Goal: Task Accomplishment & Management: Manage account settings

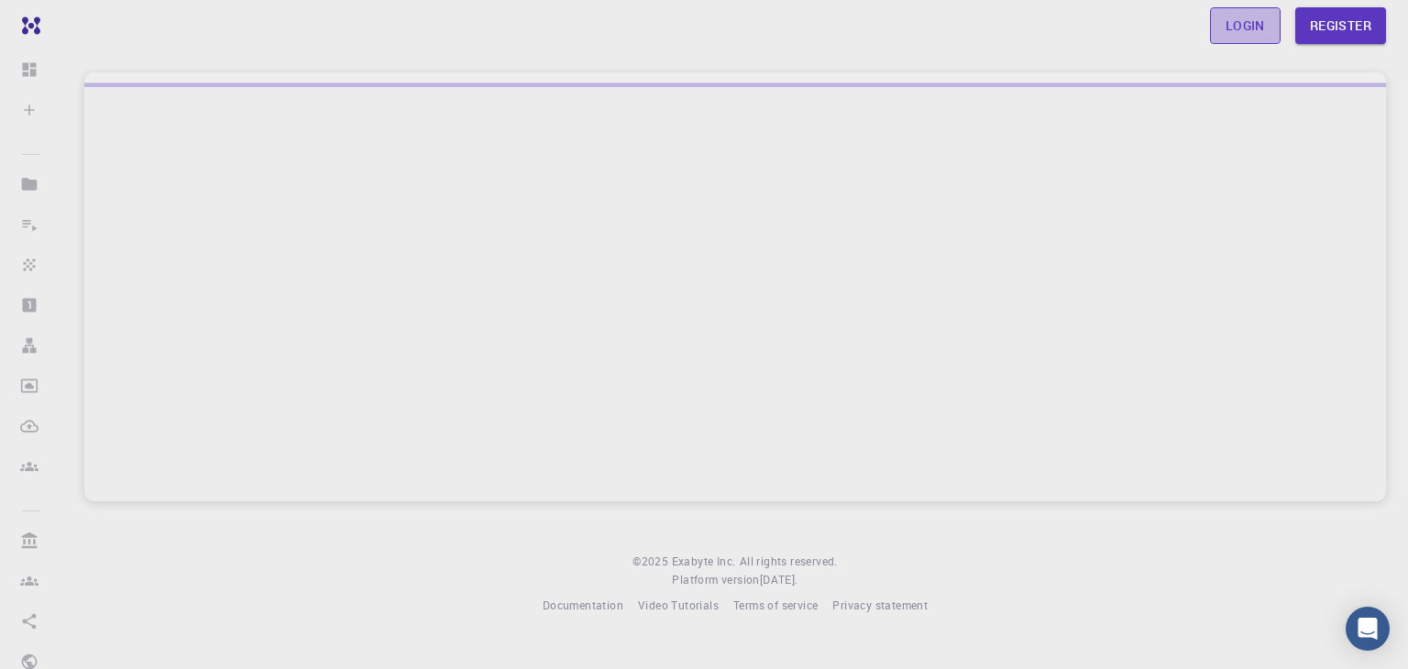
click at [1261, 23] on link "Login" at bounding box center [1245, 25] width 71 height 37
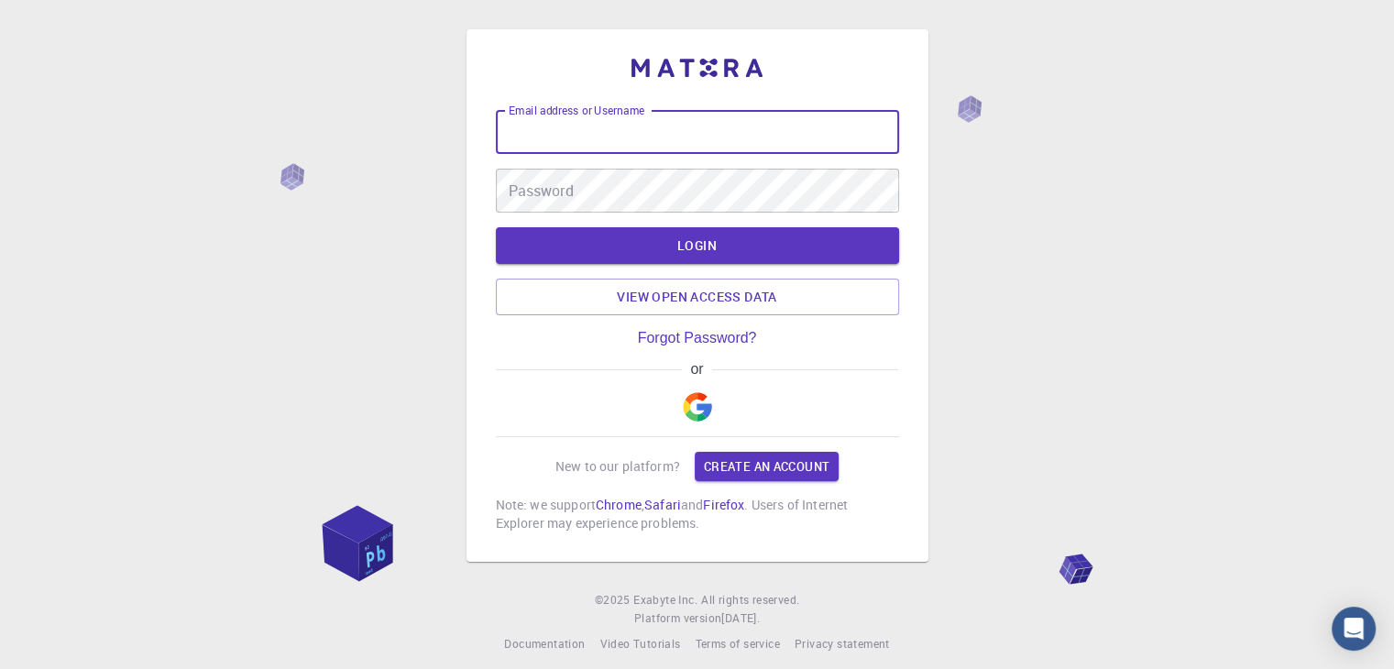
click at [751, 137] on input "Email address or Username" at bounding box center [697, 132] width 403 height 44
type input "[PERSON_NAME]"
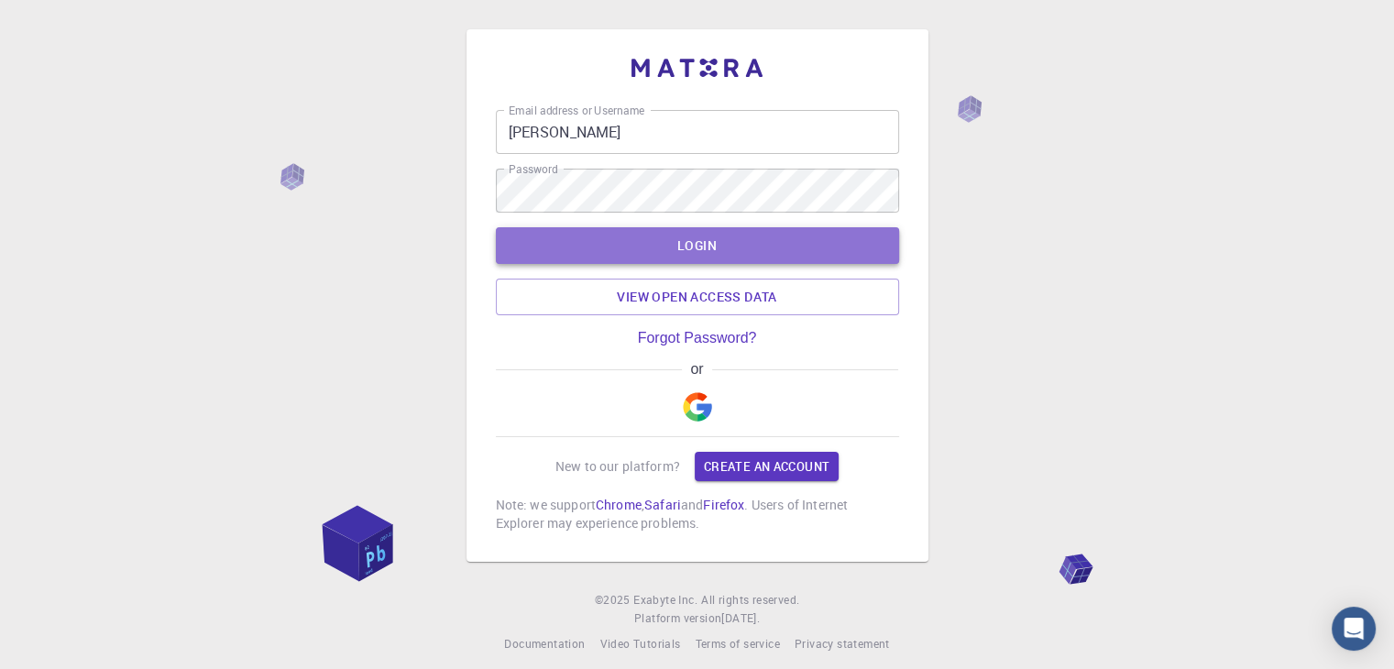
click at [709, 248] on button "LOGIN" at bounding box center [697, 245] width 403 height 37
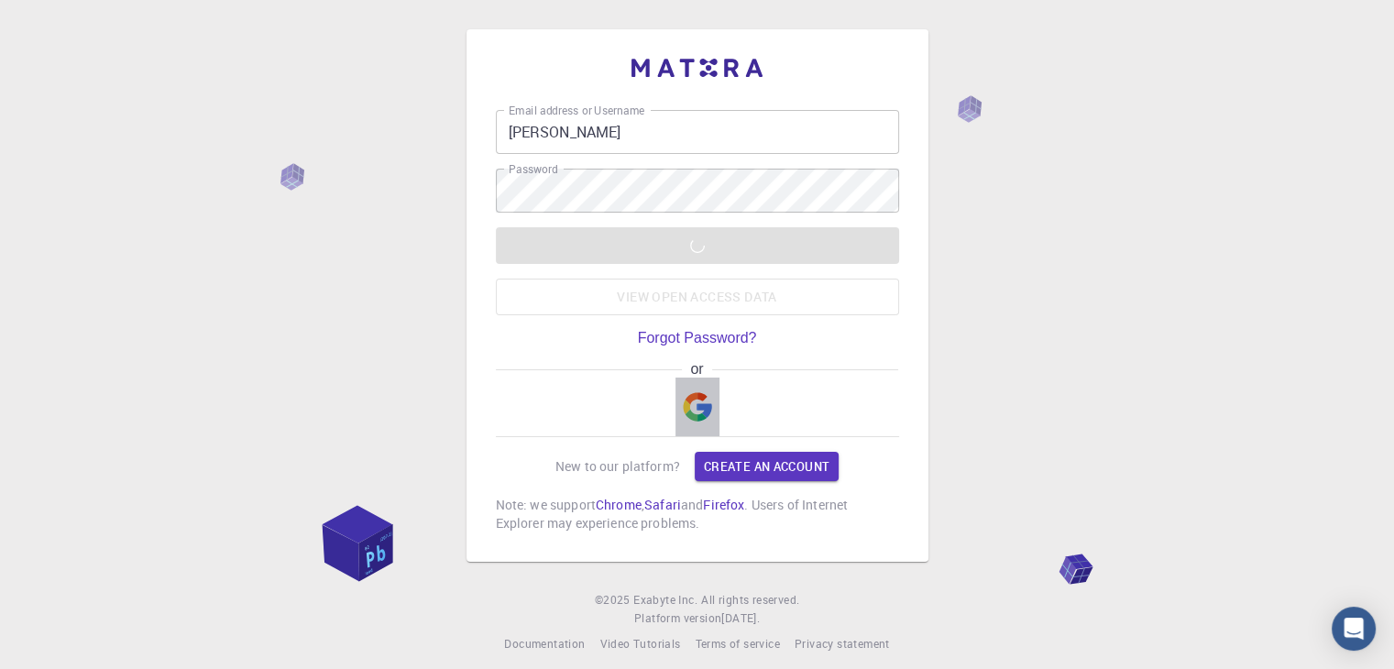
click at [700, 408] on img "button" at bounding box center [697, 406] width 29 height 29
click at [696, 410] on img "button" at bounding box center [697, 406] width 29 height 29
